Goal: Transaction & Acquisition: Purchase product/service

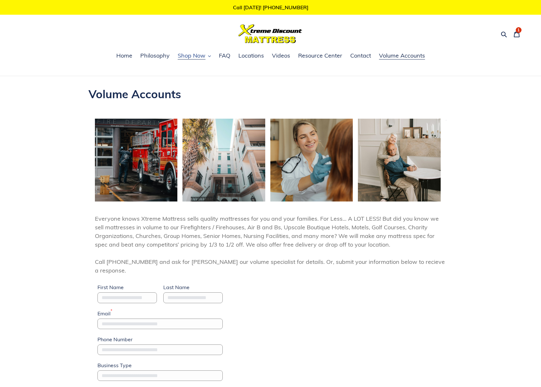
click at [192, 55] on span "Shop Now" at bounding box center [192, 56] width 28 height 8
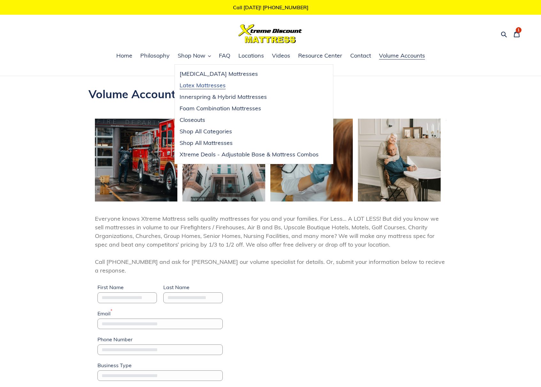
click at [204, 87] on span "Latex Mattresses" at bounding box center [203, 86] width 46 height 8
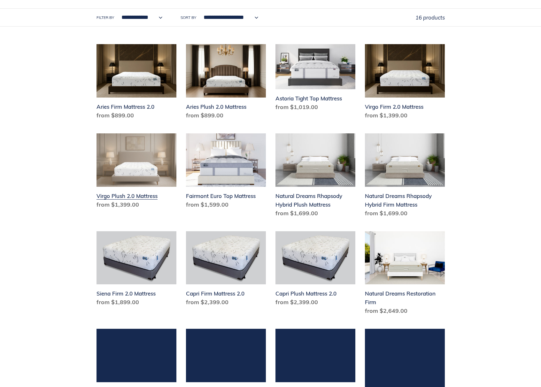
scroll to position [283, 0]
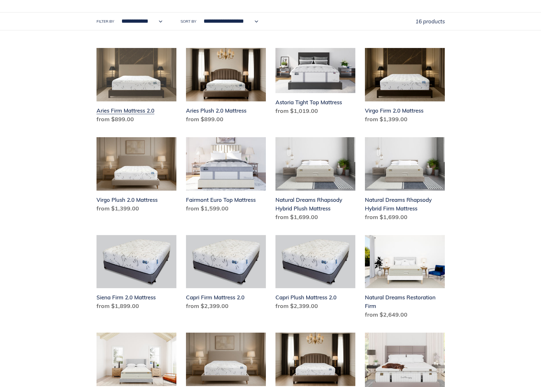
click at [138, 67] on link "Aries Firm Mattress 2.0" at bounding box center [137, 87] width 80 height 78
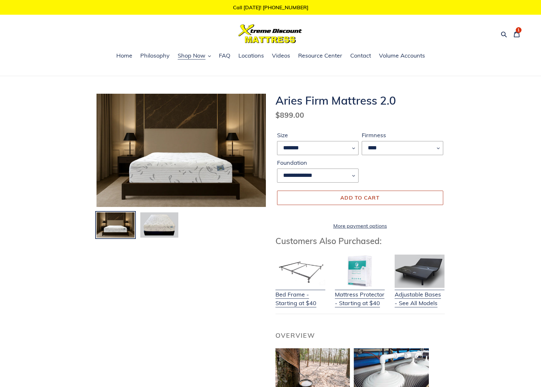
click at [375, 197] on span "Add to cart" at bounding box center [360, 197] width 39 height 6
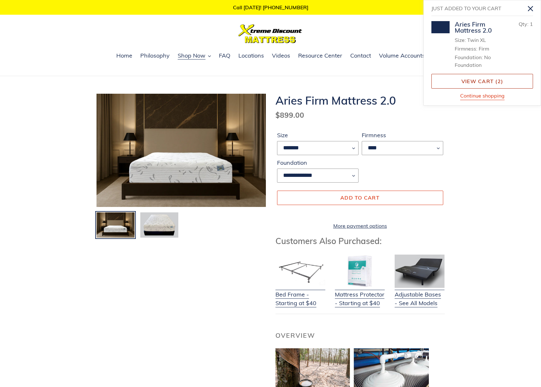
click at [497, 81] on link "View cart ( 2 )" at bounding box center [483, 81] width 102 height 15
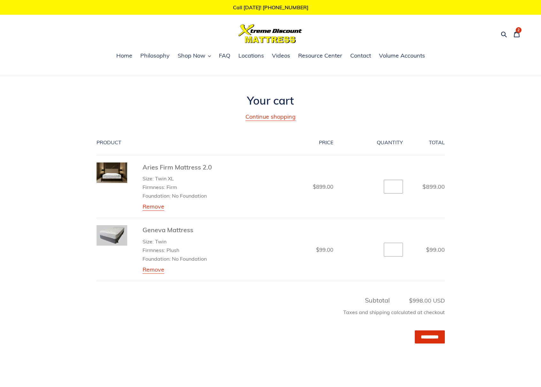
click at [446, 338] on div "Your cart Continue shopping Product Price Quantity Total Aries Firm Mattress 2.…" at bounding box center [271, 234] width 384 height 280
click at [439, 338] on input "*********" at bounding box center [430, 336] width 30 height 13
click at [196, 163] on link "Aries Firm Mattress 2.0" at bounding box center [177, 167] width 69 height 8
